Goal: Task Accomplishment & Management: Complete application form

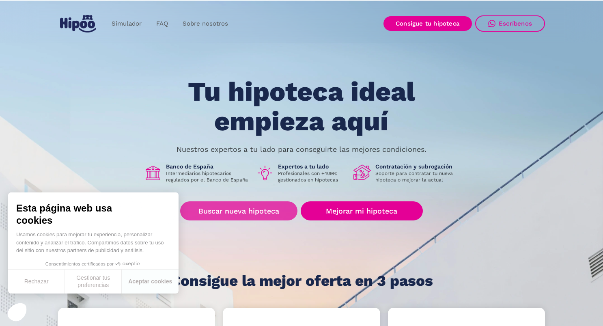
click at [254, 215] on link "Buscar nueva hipoteca" at bounding box center [238, 210] width 117 height 19
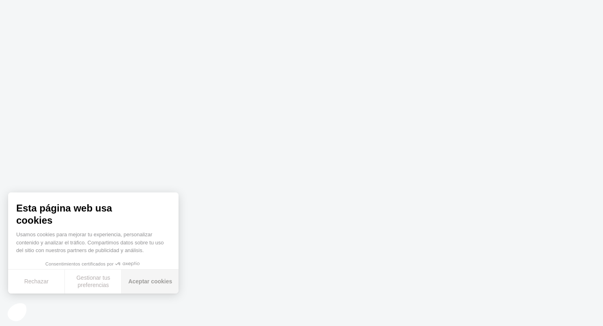
click at [153, 278] on button "Aceptar cookies" at bounding box center [150, 282] width 57 height 24
